Goal: Task Accomplishment & Management: Manage account settings

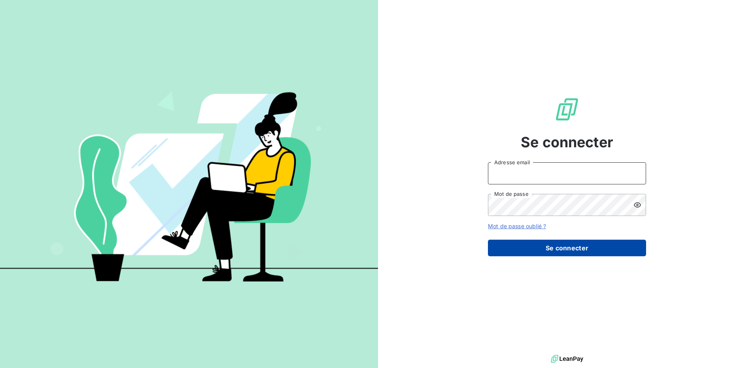
type input "FIORINO"
click at [539, 245] on button "Se connecter" at bounding box center [567, 248] width 158 height 17
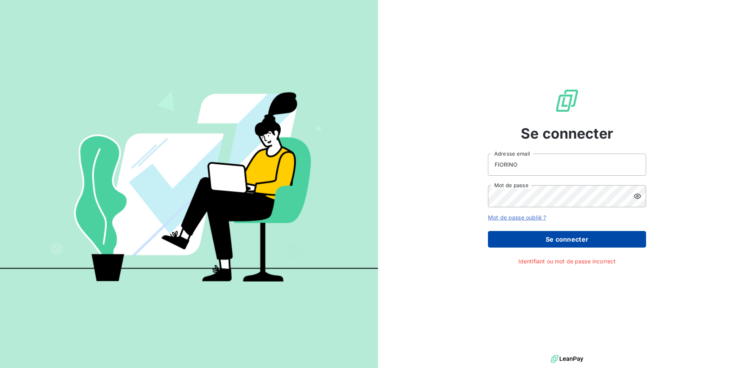
click at [539, 245] on button "Se connecter" at bounding box center [567, 239] width 158 height 17
click at [538, 238] on button "Se connecter" at bounding box center [567, 239] width 158 height 17
drag, startPoint x: 520, startPoint y: 164, endPoint x: 473, endPoint y: 172, distance: 48.0
click at [473, 172] on div "Se connecter FIORINO Adresse email Mot de passe Mot de passe oublié ? Se connec…" at bounding box center [567, 176] width 378 height 353
